Goal: Task Accomplishment & Management: Manage account settings

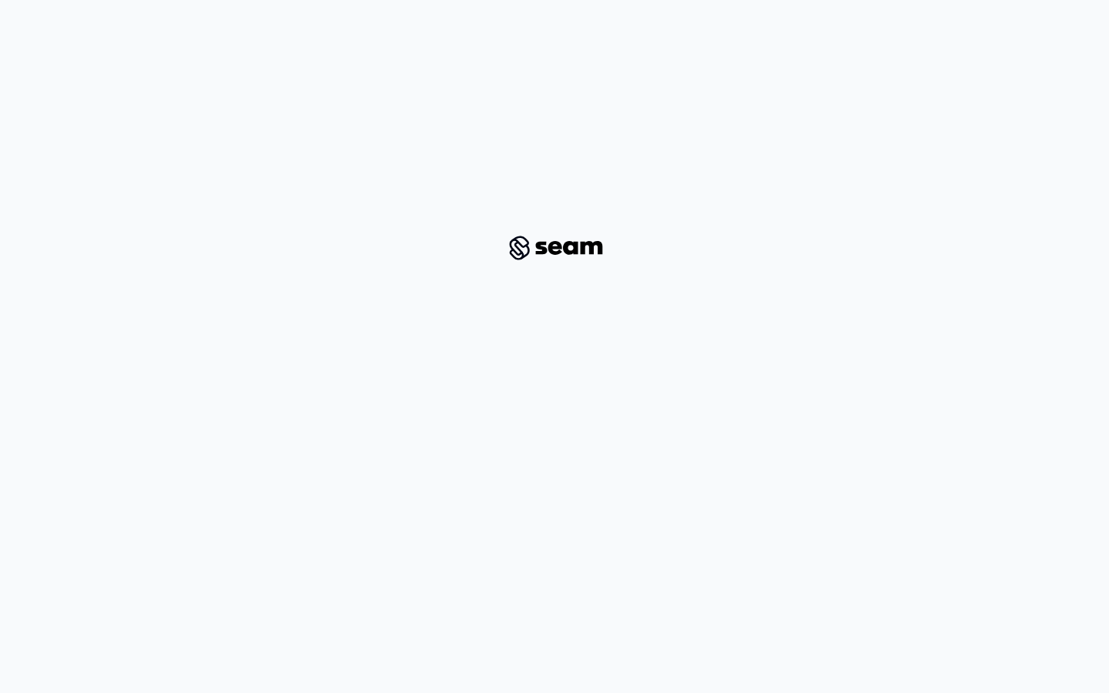
click at [478, 0] on div at bounding box center [554, 235] width 1109 height 471
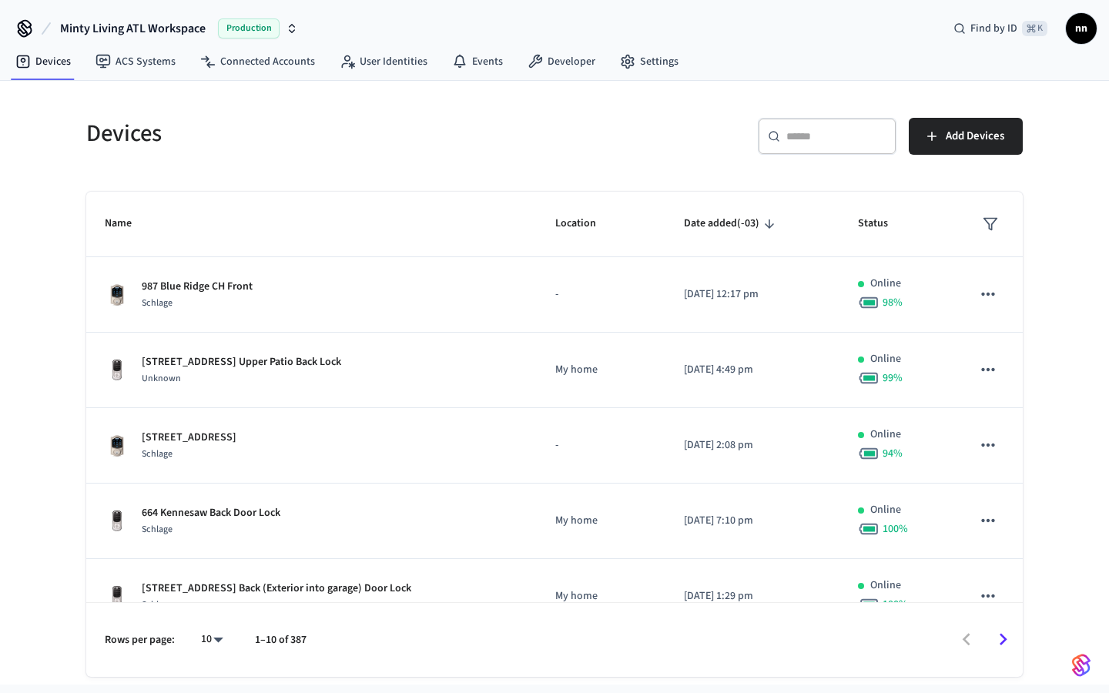
click at [799, 144] on div "​ ​" at bounding box center [827, 136] width 139 height 37
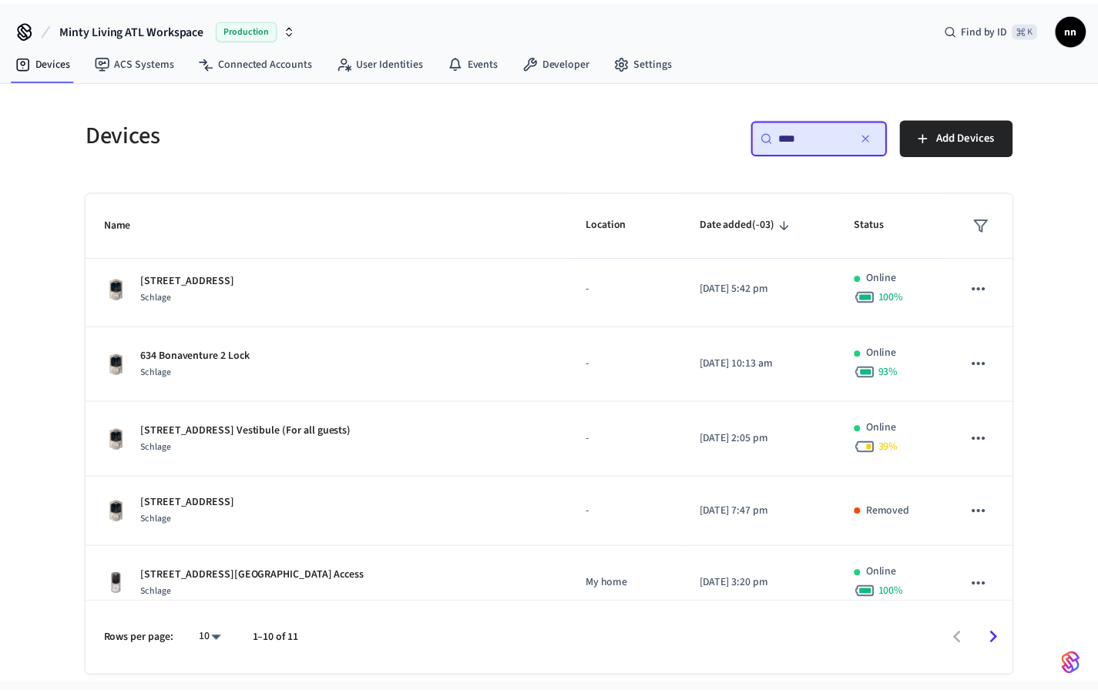
scroll to position [245, 0]
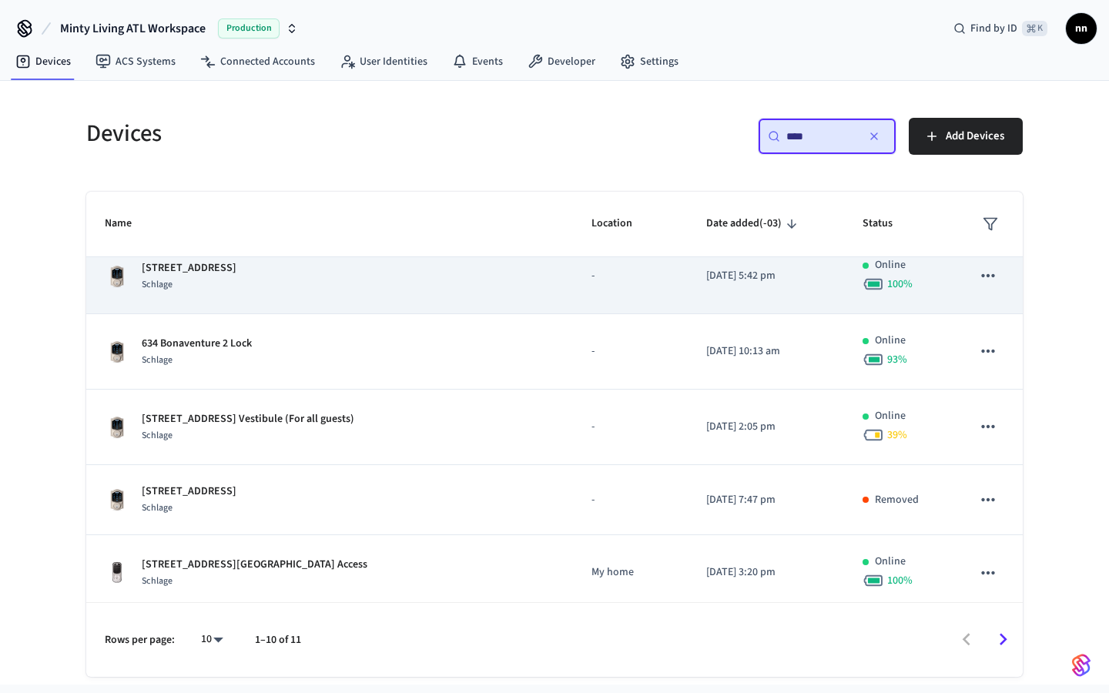
type input "****"
click at [237, 278] on div "Schlage" at bounding box center [189, 285] width 95 height 16
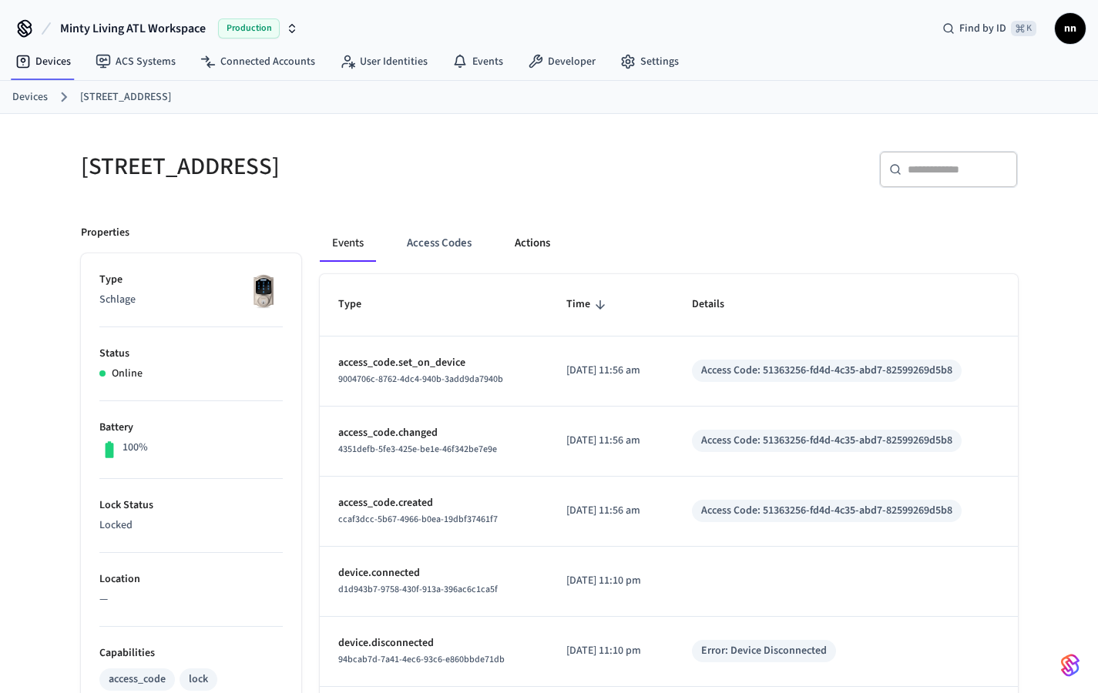
click at [538, 246] on button "Actions" at bounding box center [532, 243] width 60 height 37
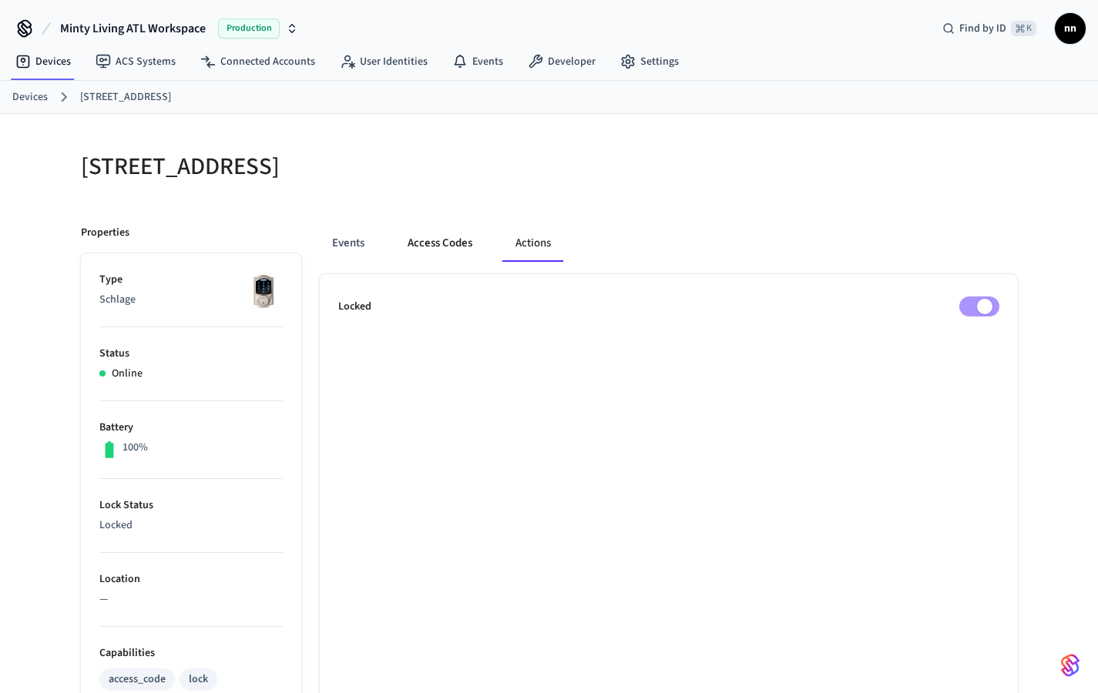
click at [419, 246] on button "Access Codes" at bounding box center [439, 243] width 89 height 37
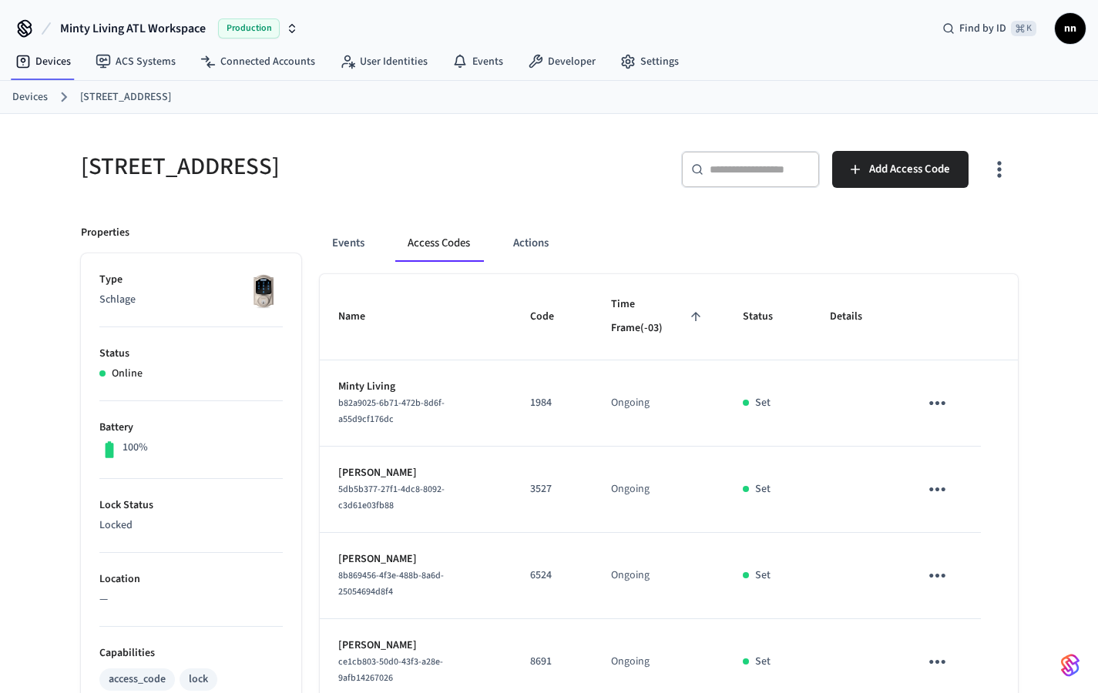
click at [16, 97] on link "Devices" at bounding box center [29, 97] width 35 height 16
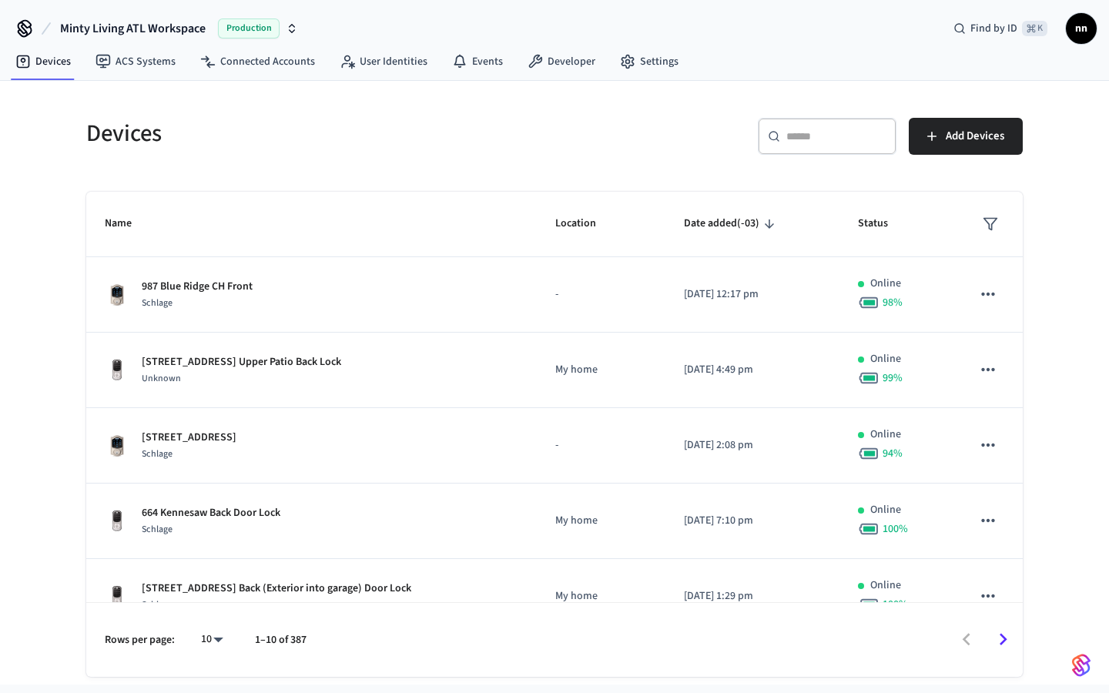
click at [803, 149] on div "​ ​" at bounding box center [827, 136] width 139 height 37
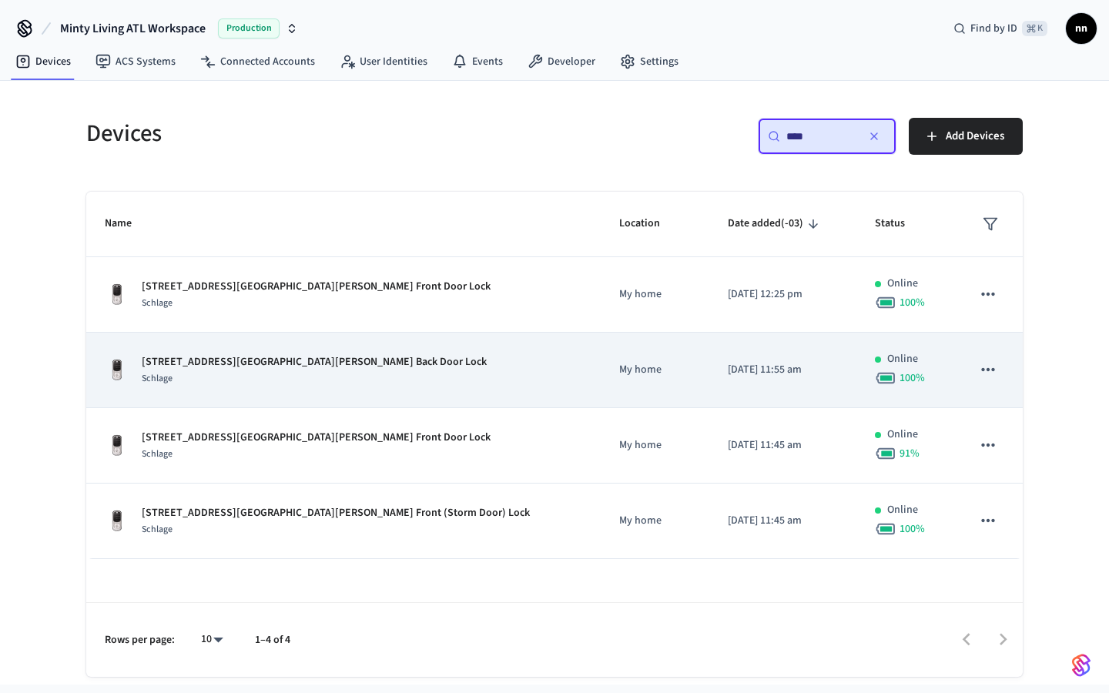
type input "***"
click at [308, 374] on div "Schlage" at bounding box center [314, 379] width 345 height 16
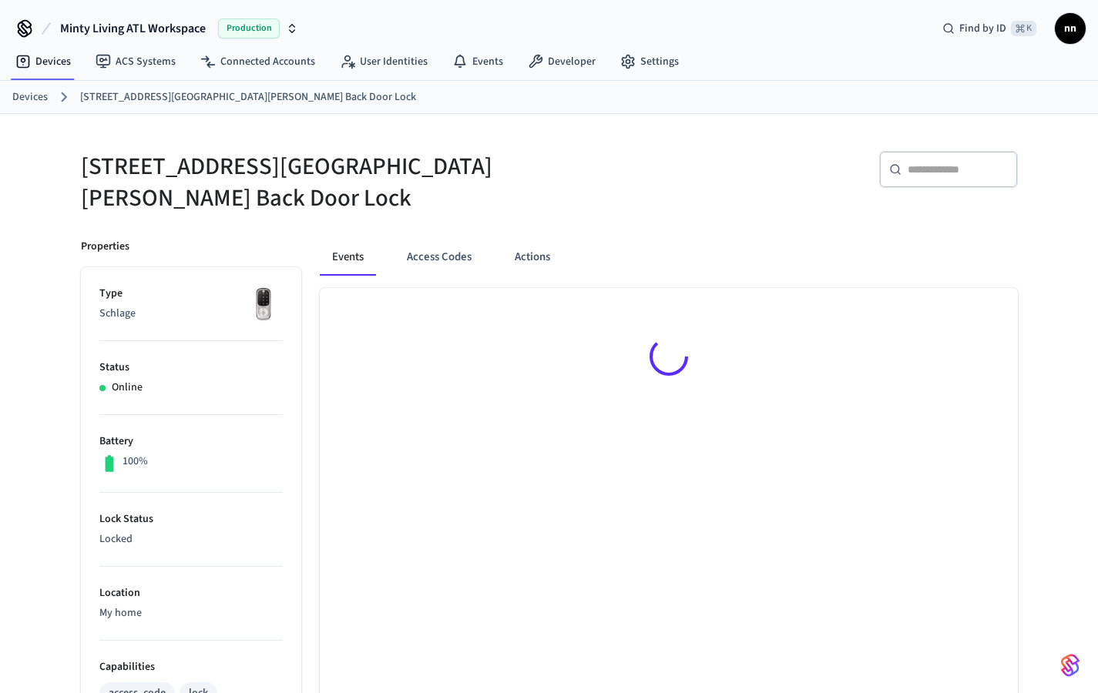
click at [27, 103] on link "Devices" at bounding box center [29, 97] width 35 height 16
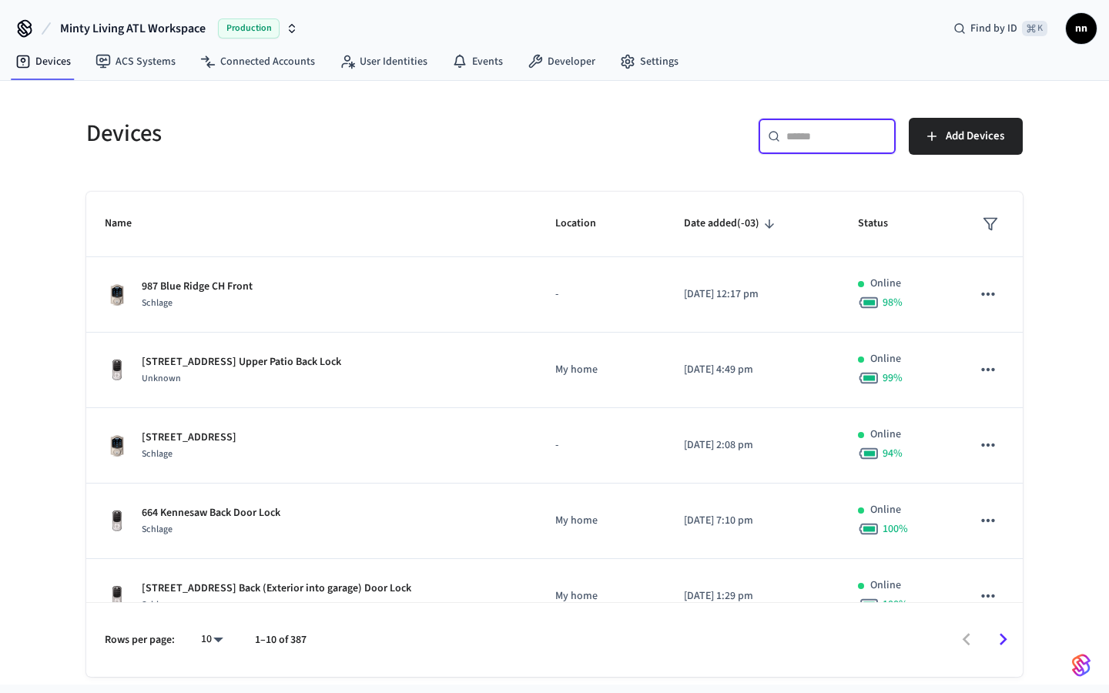
click at [812, 140] on input "text" at bounding box center [837, 136] width 100 height 15
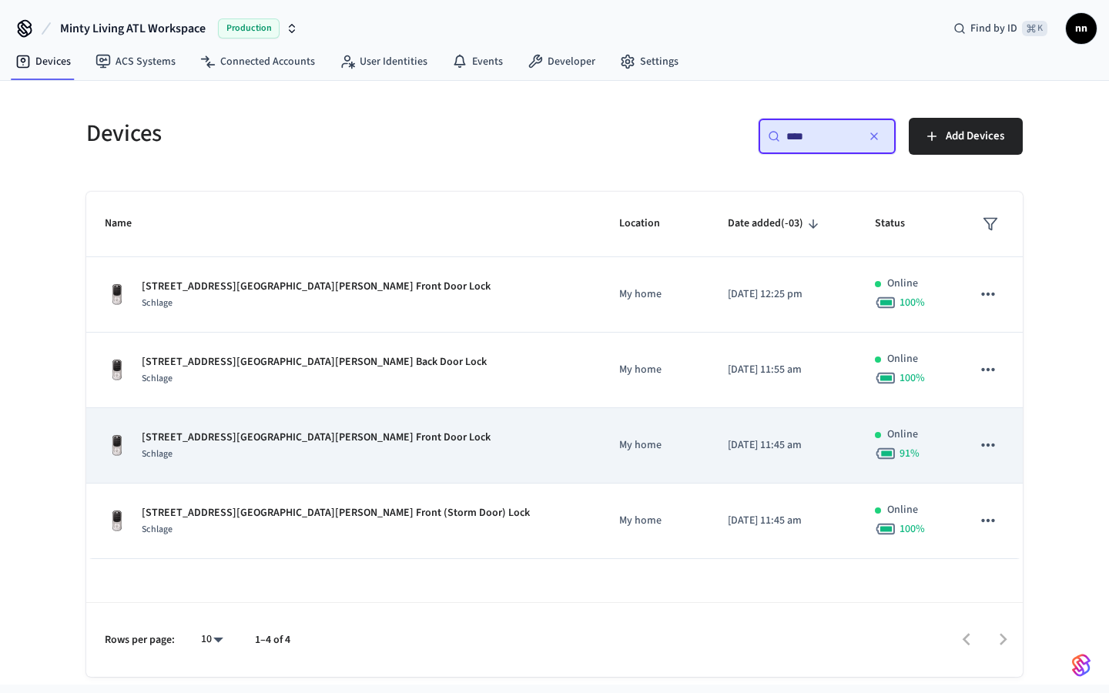
type input "***"
click at [279, 439] on p "133 Estoria St SE Main House Front Door Lock" at bounding box center [316, 438] width 349 height 16
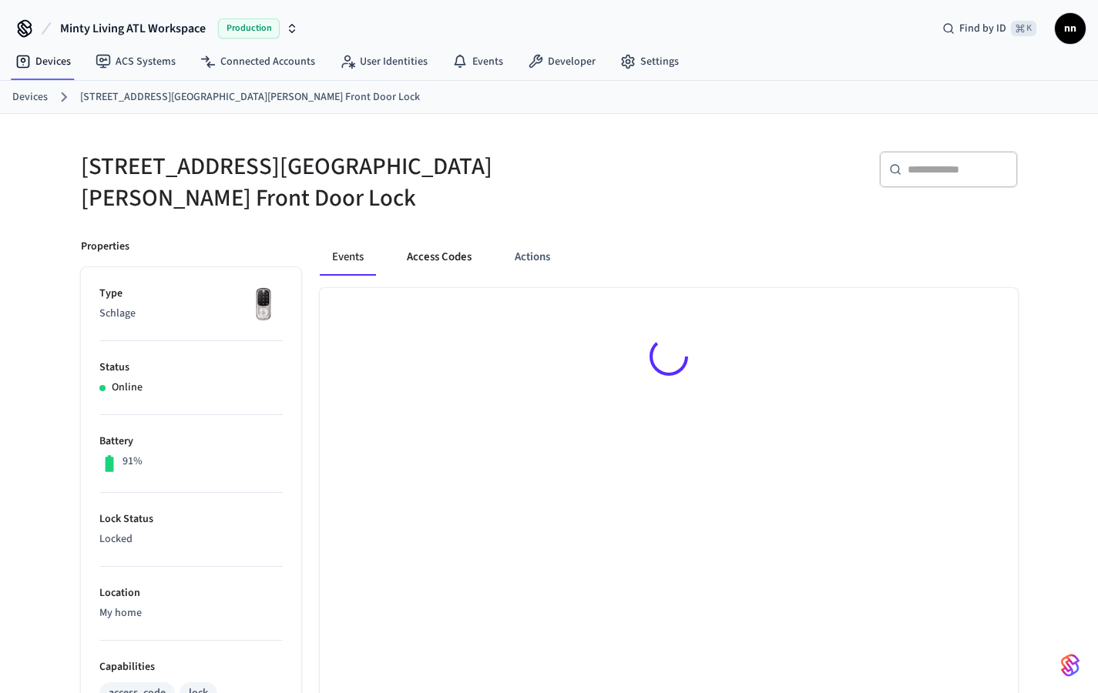
click at [450, 239] on button "Access Codes" at bounding box center [438, 257] width 89 height 37
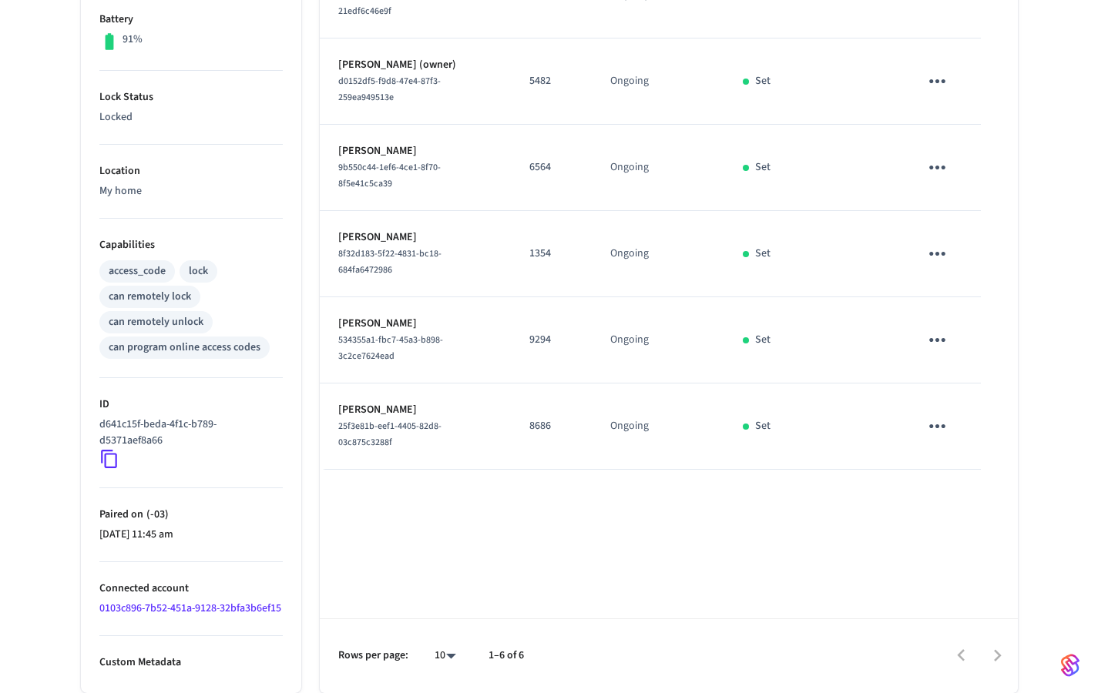
scroll to position [176, 0]
